Goal: Task Accomplishment & Management: Manage account settings

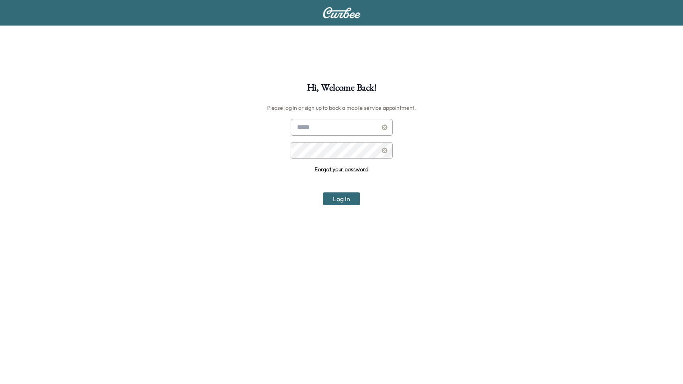
type input "**********"
click at [341, 206] on div "**********" at bounding box center [341, 275] width 683 height 384
click at [344, 202] on button "Log In" at bounding box center [341, 198] width 37 height 13
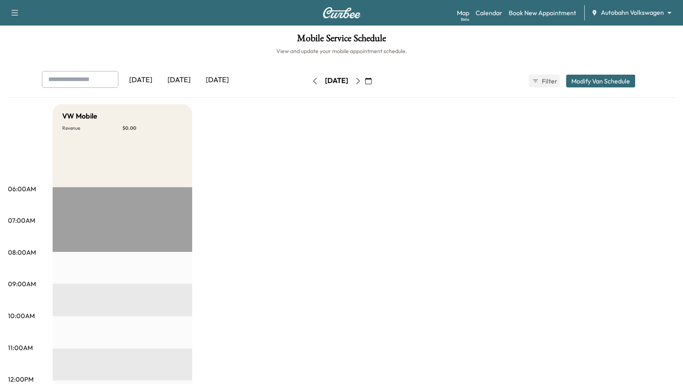
click at [623, 16] on div "Map Beta Calendar Book New Appointment Autobahn Volkswagen ******** ​" at bounding box center [567, 12] width 220 height 15
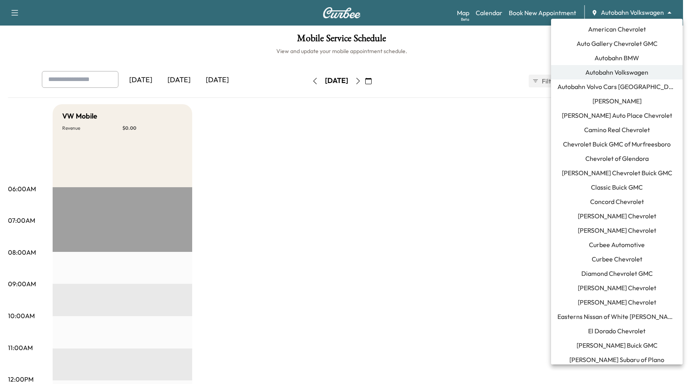
click at [624, 14] on body "Support Log Out Map Beta Calendar Book New Appointment Autobahn Volkswagen ****…" at bounding box center [344, 192] width 689 height 384
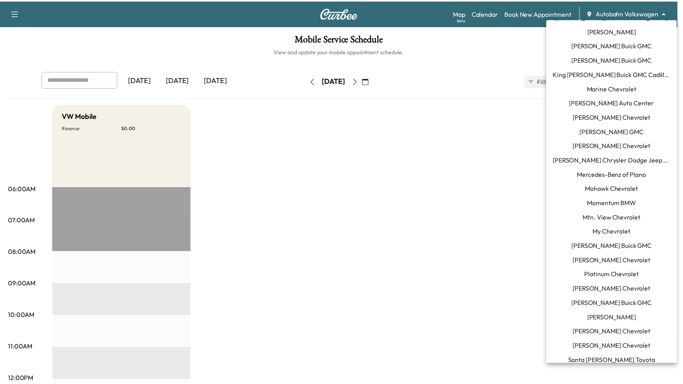
scroll to position [766, 0]
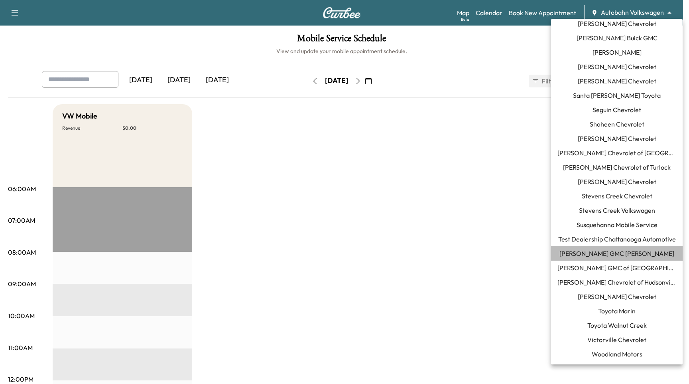
click at [638, 255] on span "[PERSON_NAME] GMC [PERSON_NAME]" at bounding box center [617, 253] width 115 height 10
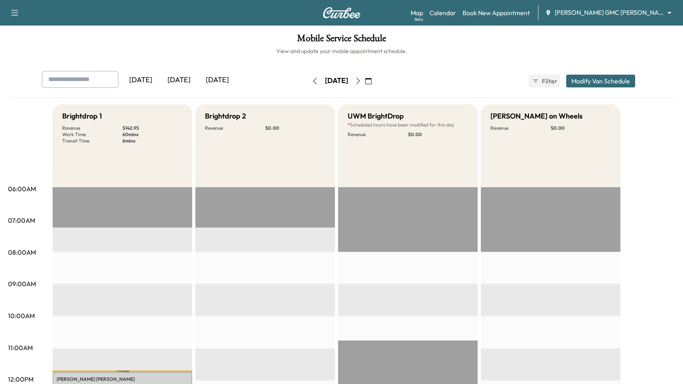
click at [372, 80] on icon "button" at bounding box center [368, 81] width 6 height 6
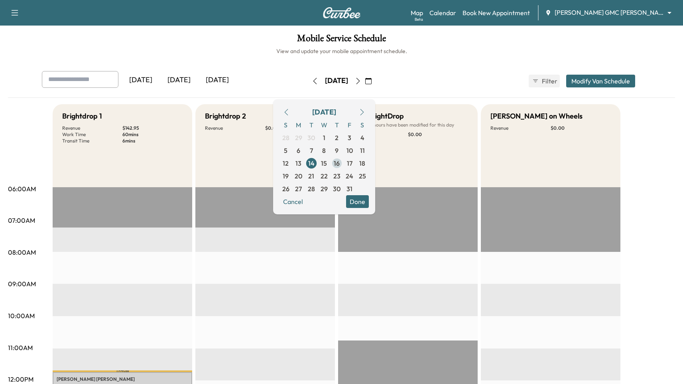
click at [343, 164] on span "16" at bounding box center [337, 163] width 13 height 13
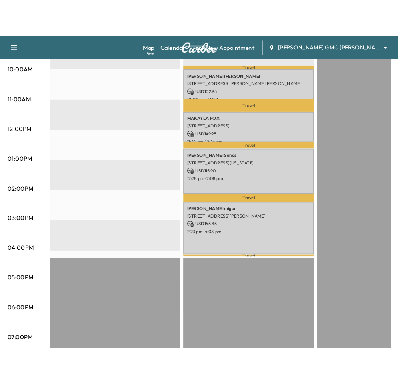
scroll to position [278, 0]
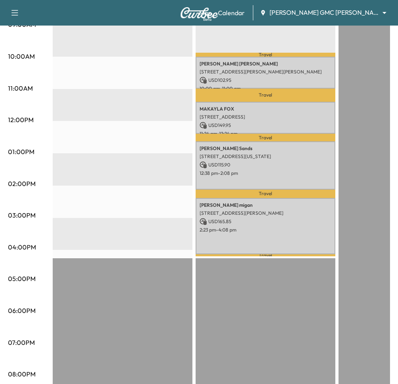
click at [251, 223] on div "[PERSON_NAME] [STREET_ADDRESS][PERSON_NAME] USD 165.85 2:23 pm - 4:08 pm" at bounding box center [265, 226] width 140 height 56
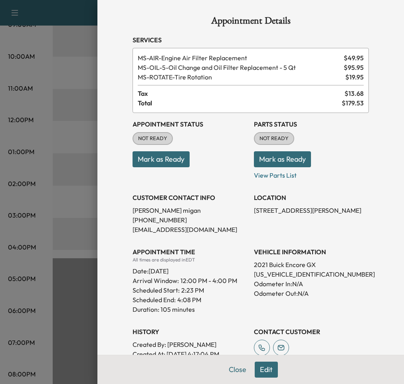
click at [71, 122] on div at bounding box center [202, 192] width 404 height 384
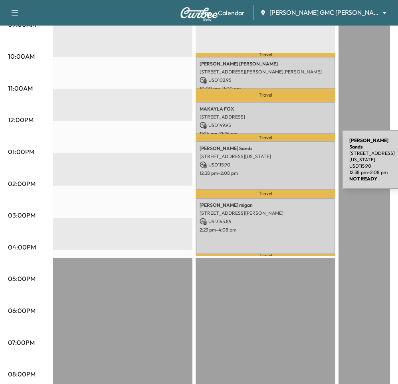
click at [282, 158] on div "[PERSON_NAME] [STREET_ADDRESS][US_STATE] USD 115.90 12:38 pm - 2:08 pm" at bounding box center [265, 165] width 140 height 48
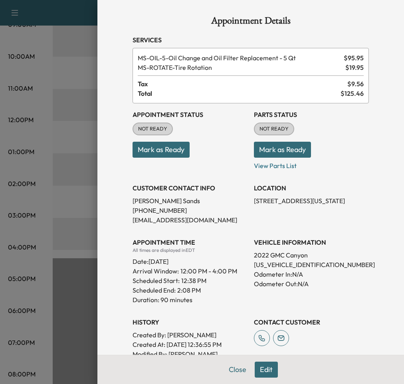
click at [72, 100] on div at bounding box center [202, 192] width 404 height 384
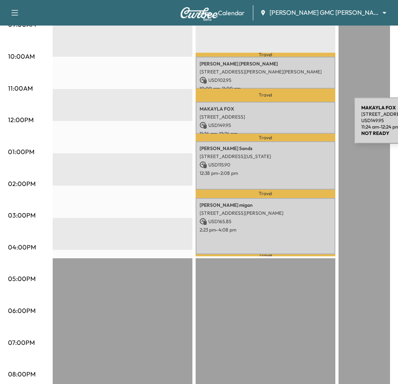
click at [294, 124] on p "USD 149.95" at bounding box center [265, 125] width 132 height 7
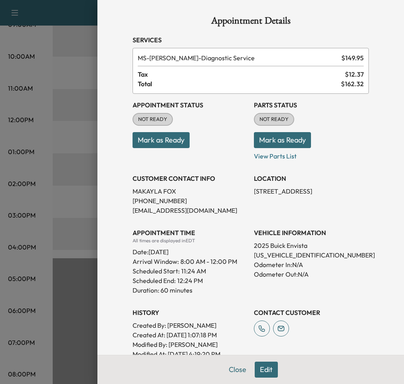
click at [47, 116] on div at bounding box center [202, 192] width 404 height 384
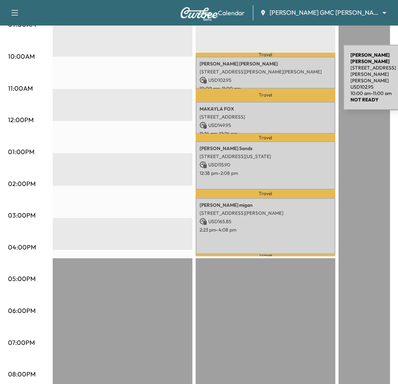
click at [283, 73] on p "[STREET_ADDRESS][PERSON_NAME][PERSON_NAME]" at bounding box center [265, 72] width 132 height 6
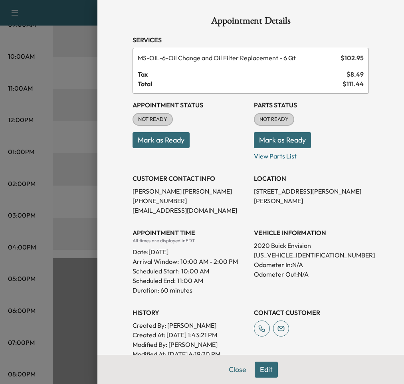
click at [79, 74] on div at bounding box center [202, 192] width 404 height 384
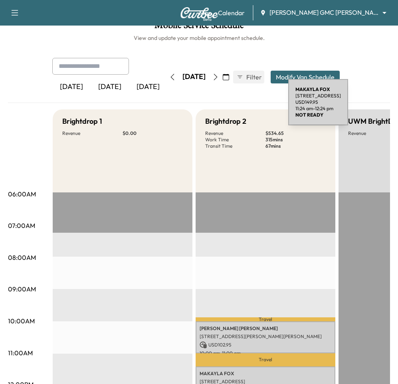
scroll to position [7, 0]
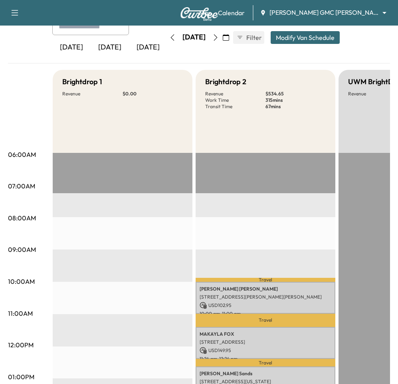
scroll to position [0, 0]
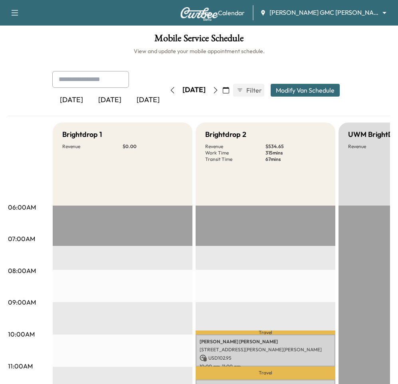
drag, startPoint x: 72, startPoint y: 70, endPoint x: 76, endPoint y: 76, distance: 7.4
click at [73, 71] on div "Mobile Service Schedule View and update your mobile appointment schedule. [DATE…" at bounding box center [199, 377] width 398 height 703
click at [77, 78] on input "text" at bounding box center [90, 79] width 77 height 17
type input "*****"
click at [222, 91] on div "[DATE]" at bounding box center [194, 90] width 57 height 13
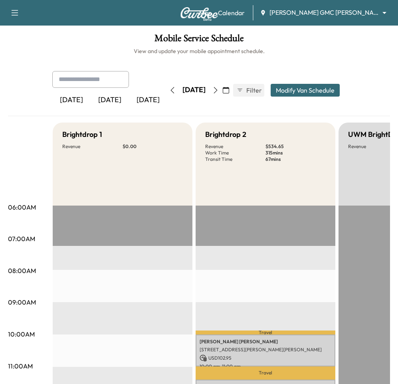
click at [229, 90] on icon "button" at bounding box center [226, 90] width 6 height 6
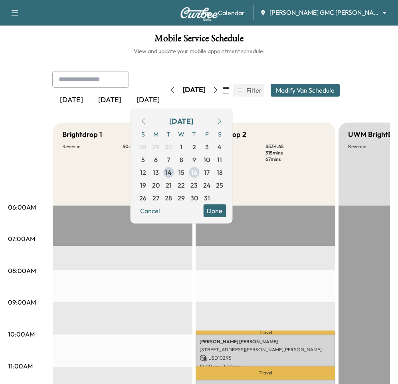
click at [197, 171] on span "16" at bounding box center [194, 172] width 6 height 10
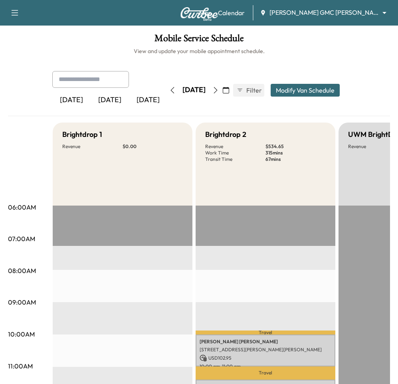
click at [229, 91] on icon "button" at bounding box center [226, 90] width 6 height 6
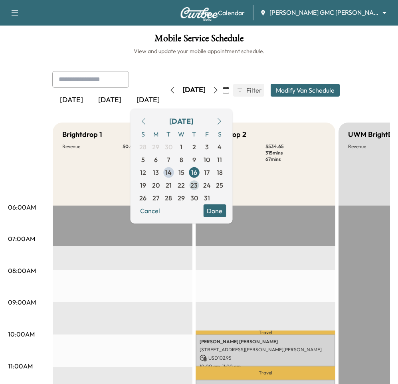
click at [197, 181] on span "23" at bounding box center [193, 185] width 7 height 10
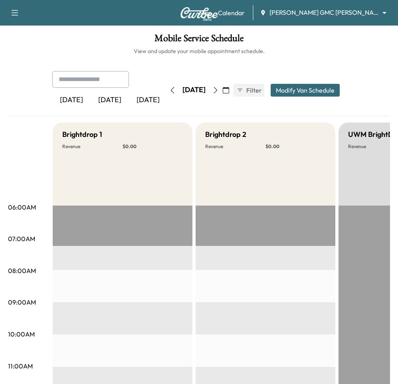
click at [229, 89] on icon "button" at bounding box center [226, 90] width 6 height 6
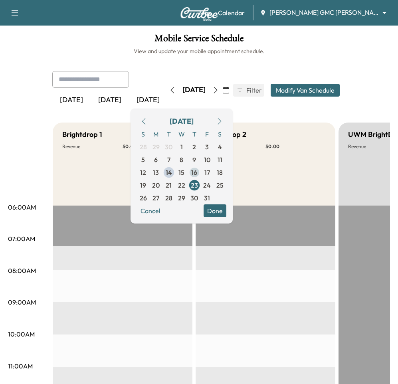
click at [197, 174] on span "16" at bounding box center [194, 172] width 6 height 10
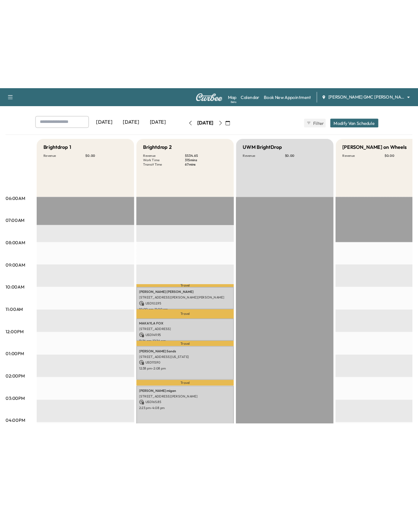
scroll to position [31, 0]
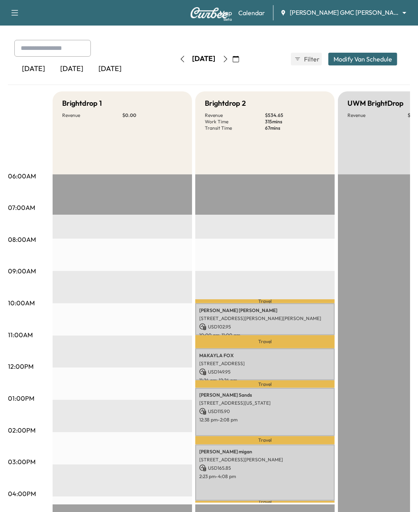
click at [179, 60] on icon "button" at bounding box center [182, 59] width 6 height 6
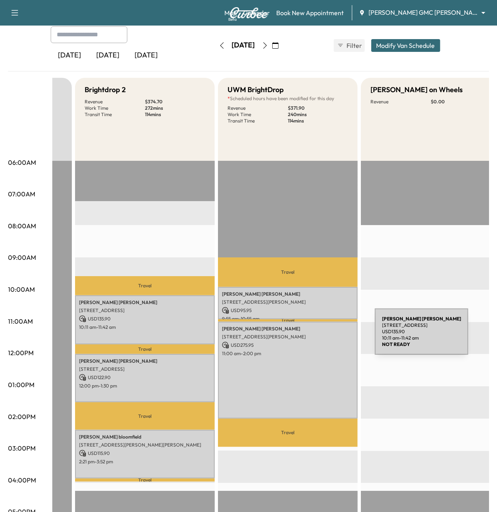
scroll to position [0, 124]
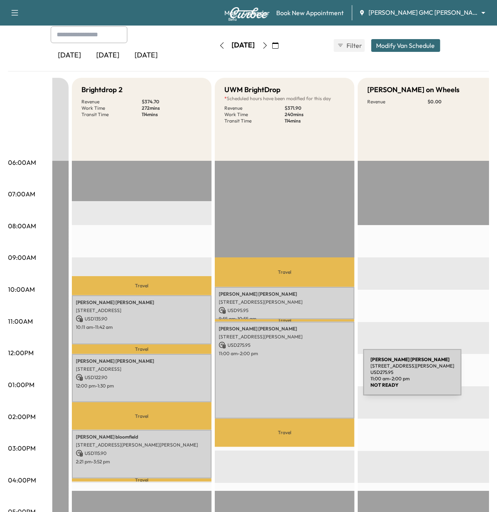
click at [303, 377] on div "[PERSON_NAME] [STREET_ADDRESS][PERSON_NAME] USD 275.95 11:00 am - 2:00 pm" at bounding box center [285, 369] width 140 height 97
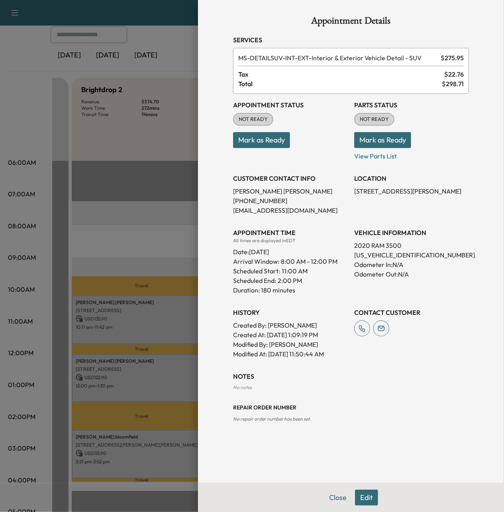
click at [115, 227] on div at bounding box center [252, 256] width 504 height 512
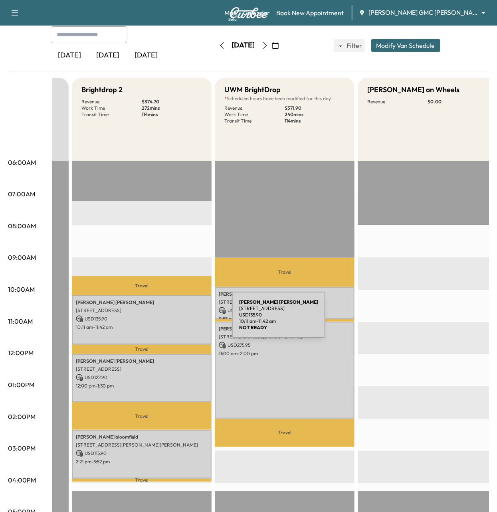
click at [172, 319] on p "USD 135.90" at bounding box center [142, 318] width 132 height 7
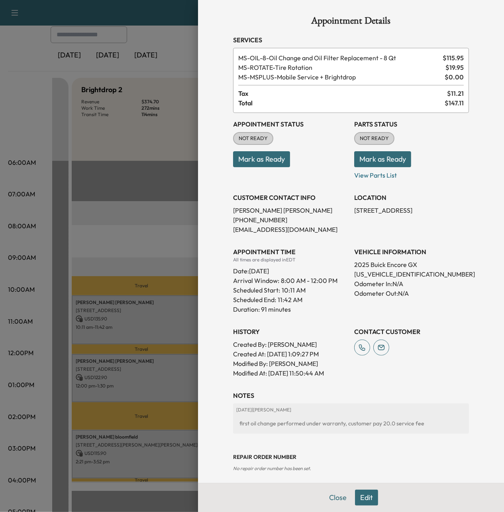
click at [172, 319] on div at bounding box center [252, 256] width 504 height 512
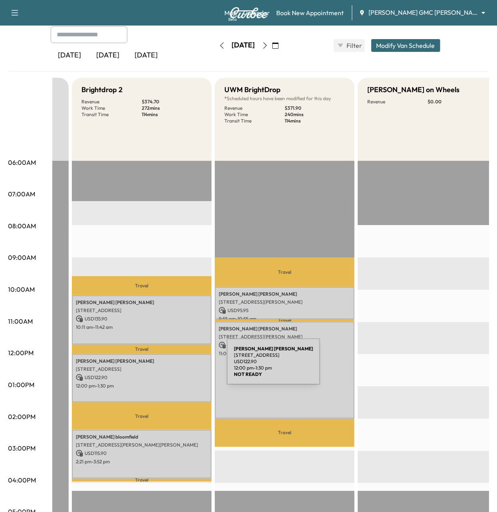
click at [167, 366] on p "[STREET_ADDRESS]" at bounding box center [142, 369] width 132 height 6
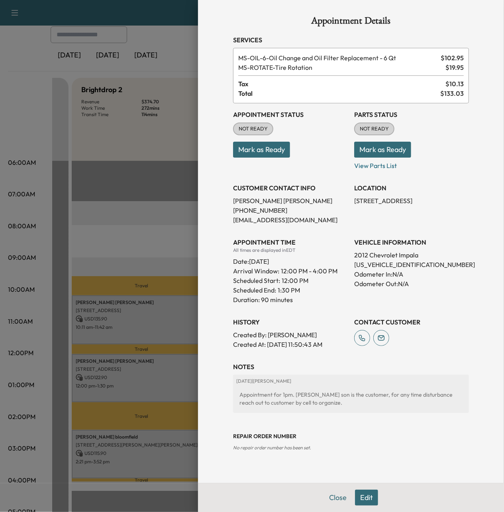
click at [168, 367] on div at bounding box center [252, 256] width 504 height 512
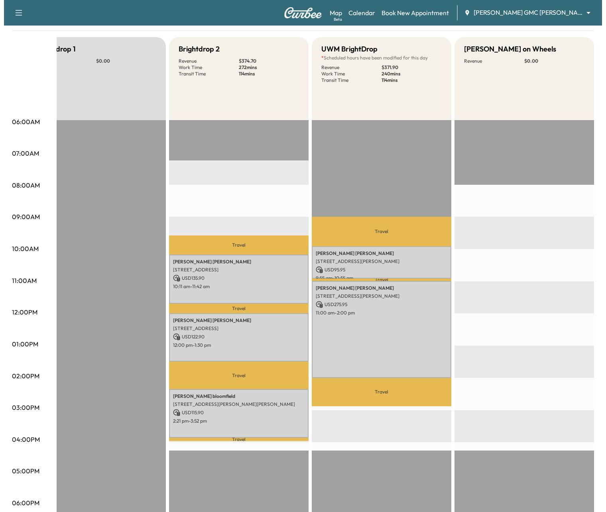
scroll to position [0, 30]
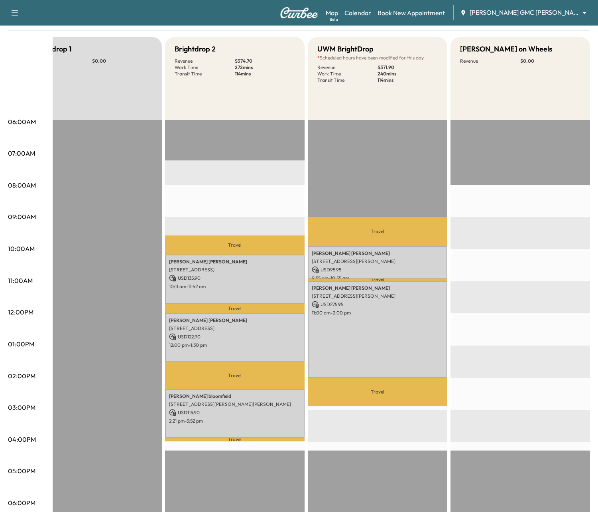
drag, startPoint x: 546, startPoint y: 246, endPoint x: 550, endPoint y: 174, distance: 72.3
click at [546, 246] on div at bounding box center [521, 377] width 140 height 515
click at [542, 18] on div "Map Beta Calendar Book New Appointment [PERSON_NAME] GMC [PERSON_NAME] ********…" at bounding box center [459, 12] width 266 height 15
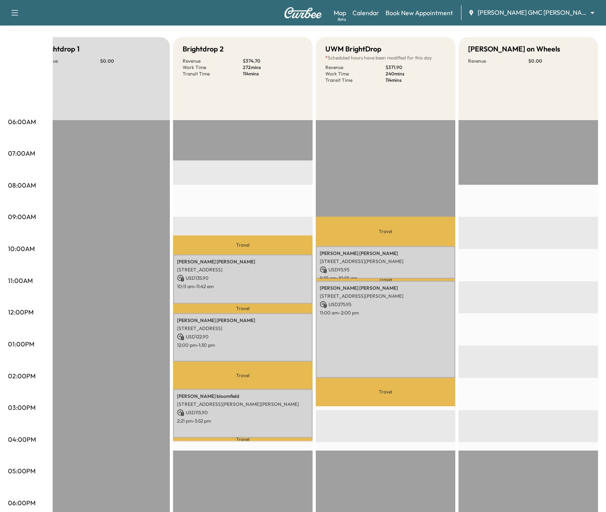
click at [542, 12] on body "Support Log Out Map Beta Calendar Book New Appointment [PERSON_NAME] GMC [PERSO…" at bounding box center [303, 189] width 606 height 512
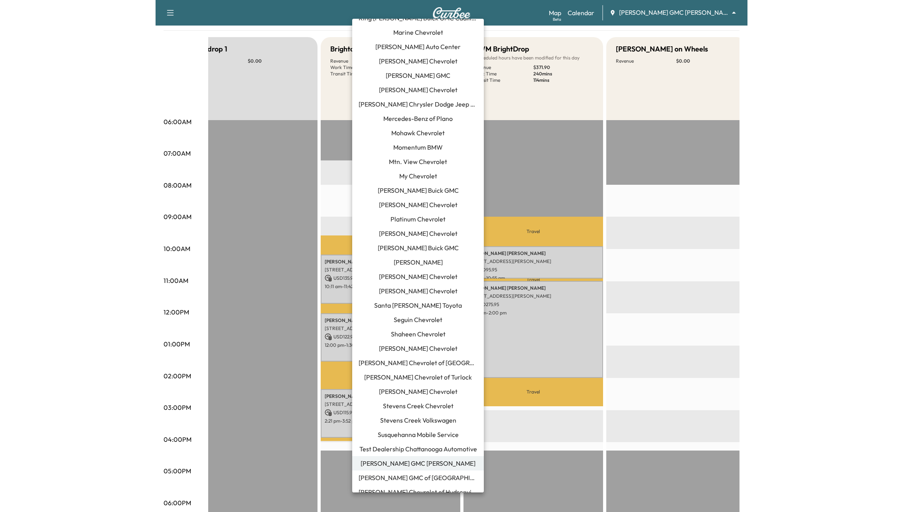
scroll to position [0, 0]
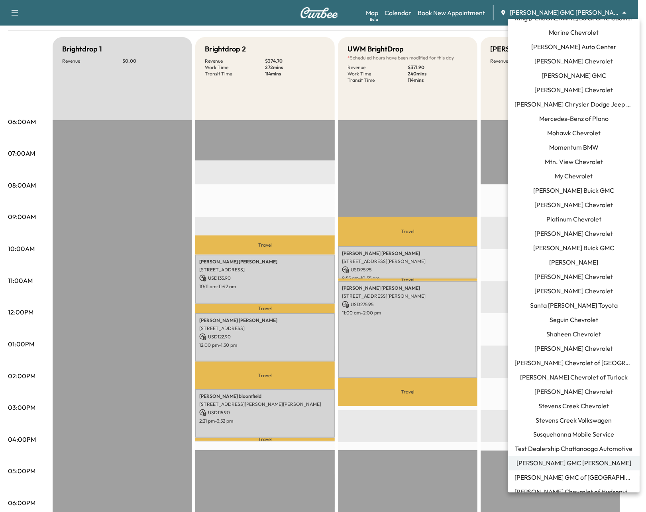
click at [492, 208] on div at bounding box center [323, 256] width 646 height 512
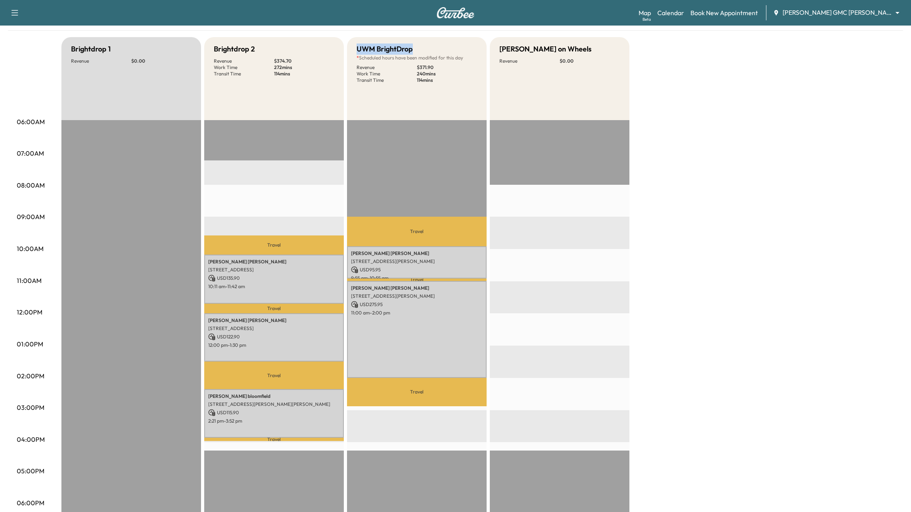
drag, startPoint x: 357, startPoint y: 48, endPoint x: 445, endPoint y: 48, distance: 88.5
click at [445, 48] on div "UWM BrightDrop" at bounding box center [417, 48] width 120 height 11
copy h5 "UWM BrightDrop"
click at [84, 49] on h5 "Brightdrop 1" at bounding box center [91, 48] width 40 height 11
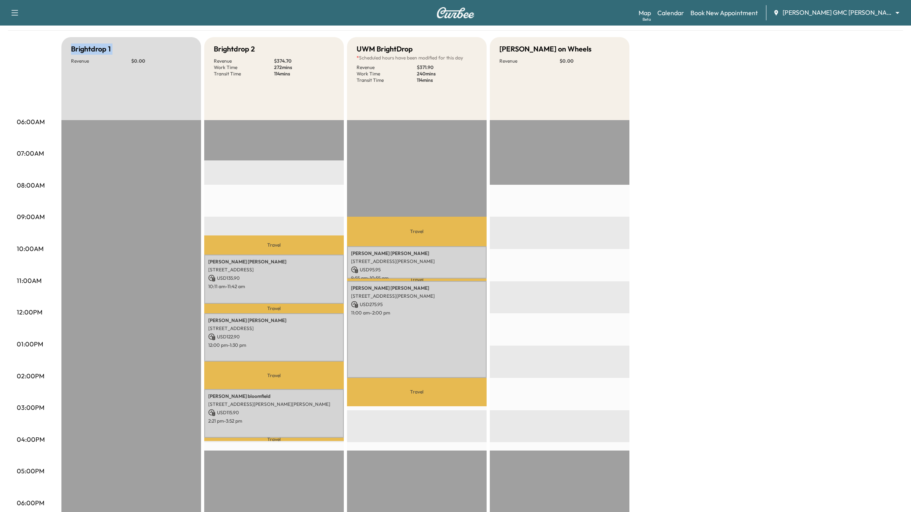
click at [84, 49] on h5 "Brightdrop 1" at bounding box center [91, 48] width 40 height 11
copy h5 "Brightdrop 1"
click at [683, 232] on div "Brightdrop 1 Revenue $ 0.00 Brightdrop 2 Revenue $ 374.70 Work Time 272 mins Tr…" at bounding box center [477, 336] width 833 height 598
